Goal: Transaction & Acquisition: Purchase product/service

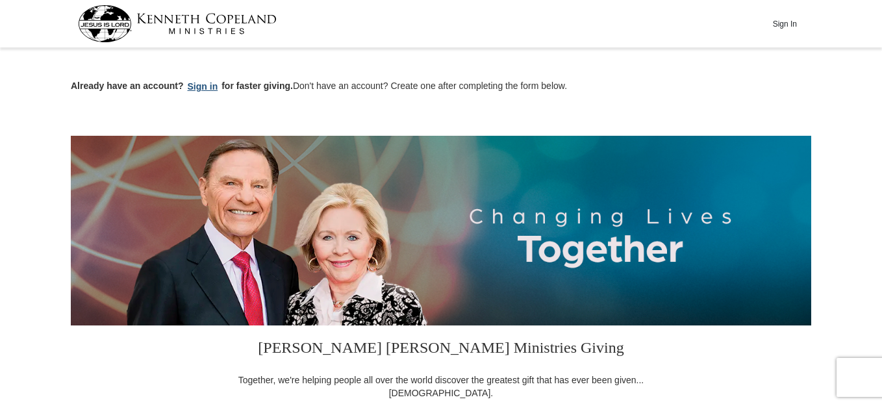
click at [199, 83] on button "Sign in" at bounding box center [203, 86] width 38 height 15
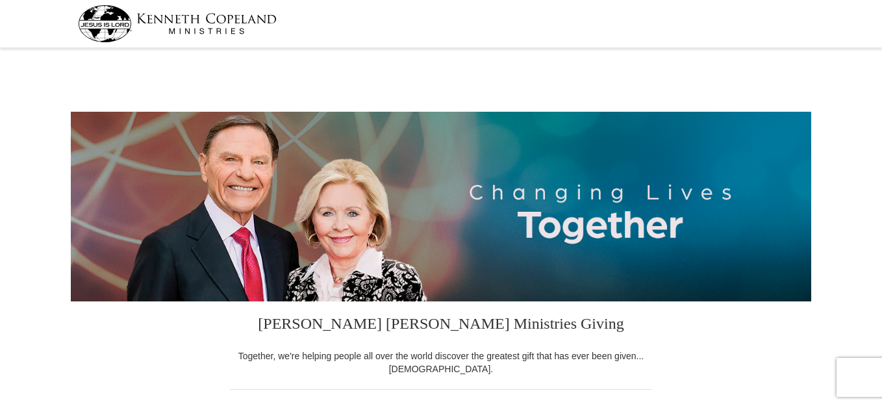
select select "OK"
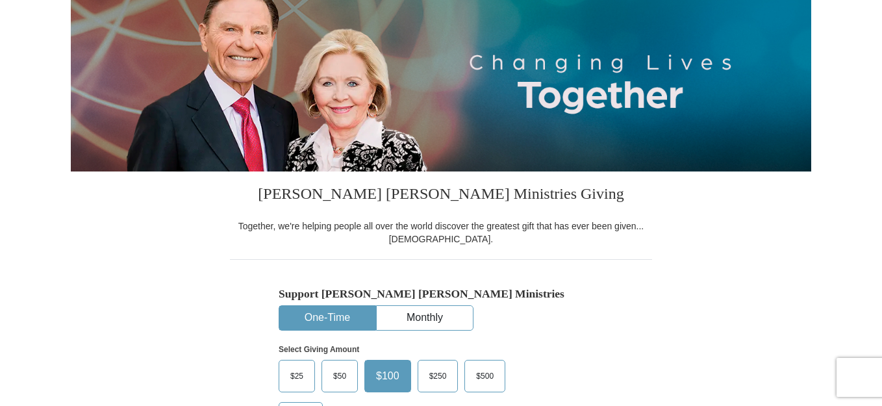
scroll to position [195, 0]
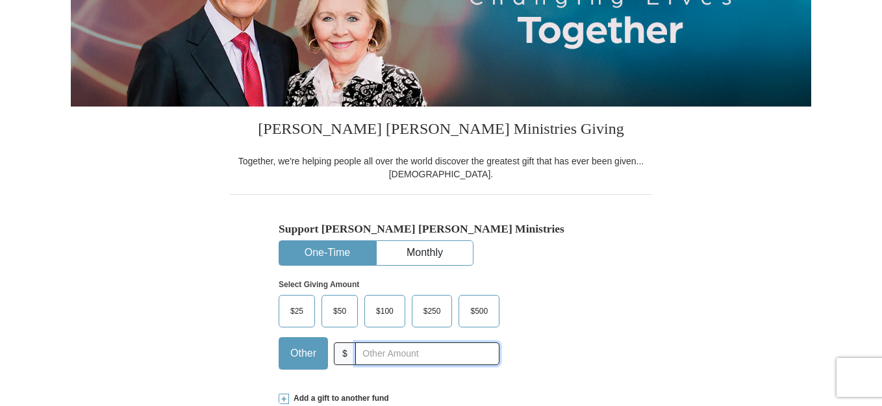
drag, startPoint x: 347, startPoint y: 355, endPoint x: 370, endPoint y: 350, distance: 23.8
click at [355, 355] on input "text" at bounding box center [427, 353] width 144 height 23
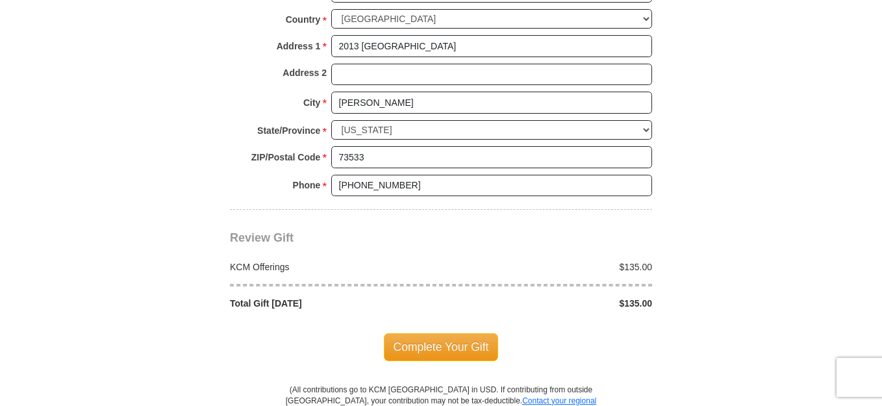
scroll to position [1040, 0]
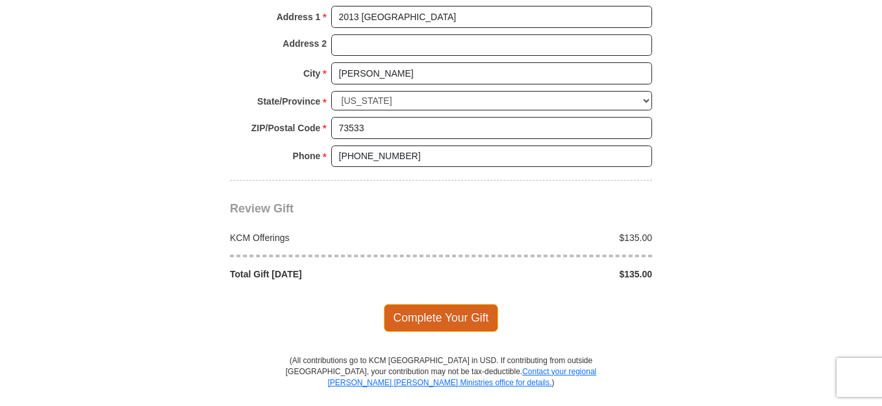
type input "135"
click at [455, 304] on span "Complete Your Gift" at bounding box center [441, 317] width 115 height 27
